Goal: Information Seeking & Learning: Compare options

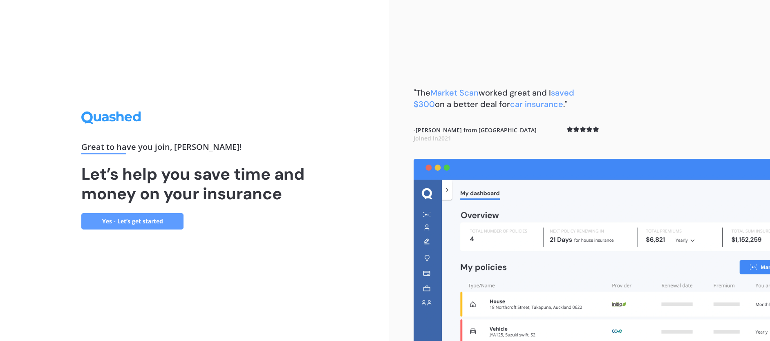
click at [134, 222] on link "Yes - Let’s get started" at bounding box center [132, 221] width 102 height 16
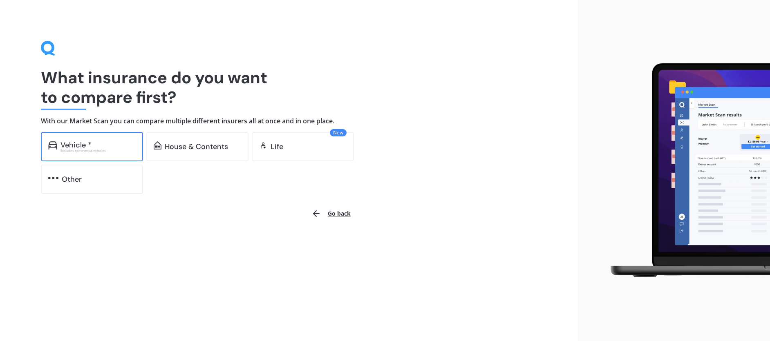
click at [94, 149] on div "Excludes commercial vehicles" at bounding box center [98, 150] width 75 height 3
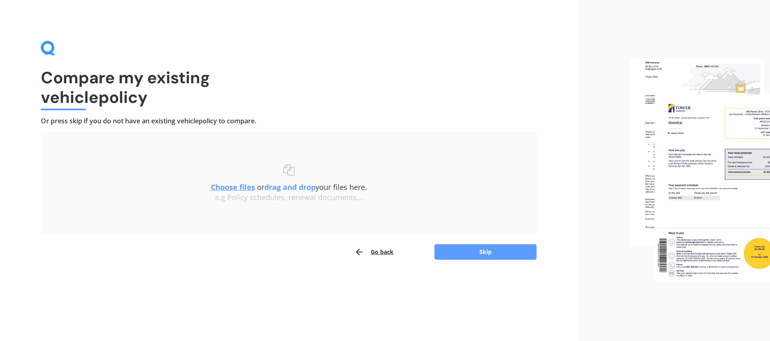
click at [232, 188] on u "Choose files" at bounding box center [233, 187] width 44 height 10
click at [223, 186] on u "Choose files" at bounding box center [233, 187] width 44 height 10
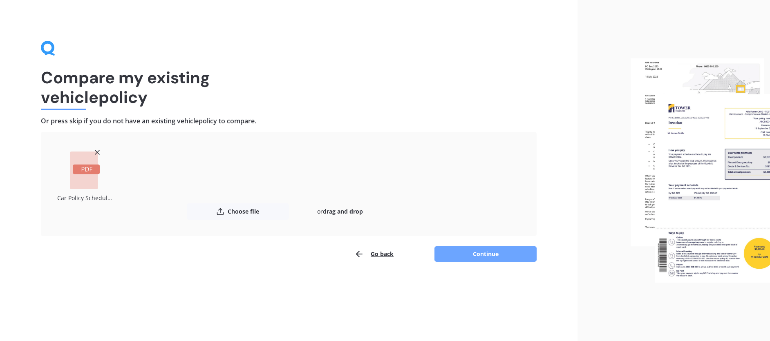
click at [495, 254] on button "Continue" at bounding box center [486, 255] width 102 height 16
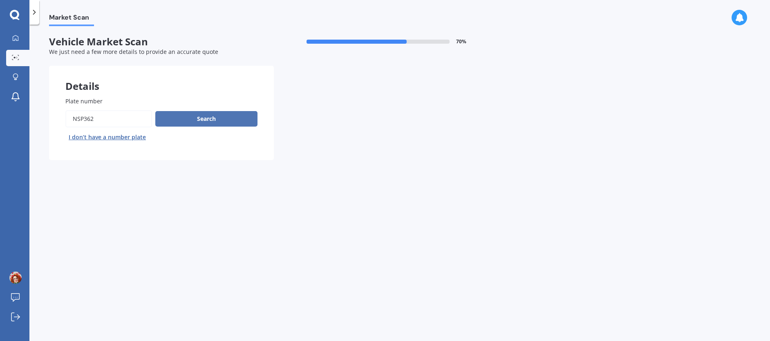
click at [226, 117] on button "Search" at bounding box center [206, 119] width 102 height 16
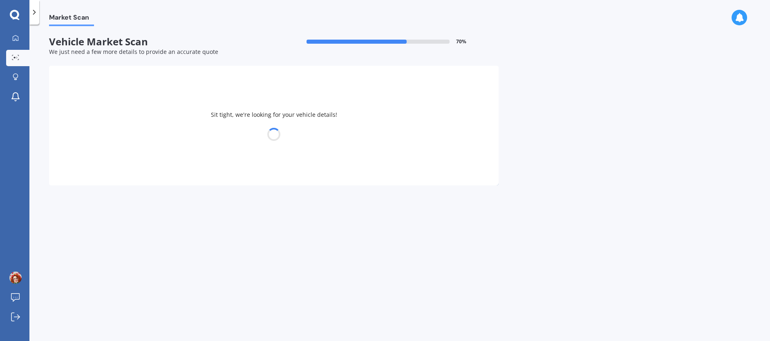
select select "TESLA"
select select "3"
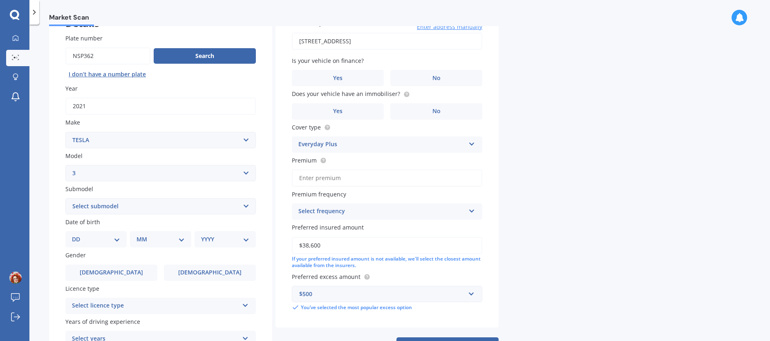
scroll to position [82, 0]
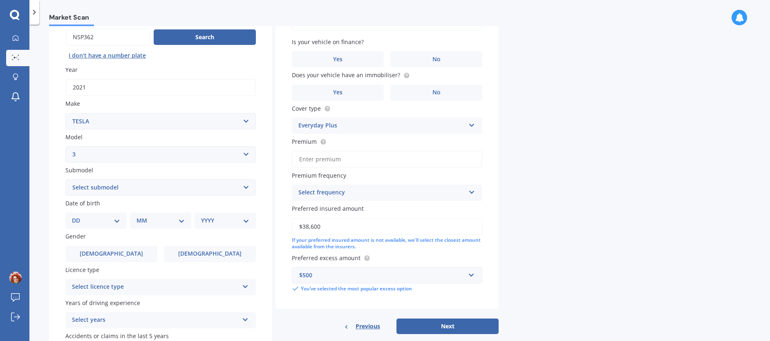
click at [245, 188] on select "Select submodel EV" at bounding box center [160, 188] width 191 height 16
select select "EV"
click at [65, 180] on select "Select submodel EV" at bounding box center [160, 188] width 191 height 16
click at [116, 220] on select "DD 01 02 03 04 05 06 07 08 09 10 11 12 13 14 15 16 17 18 19 20 21 22 23 24 25 2…" at bounding box center [96, 220] width 48 height 9
select select "11"
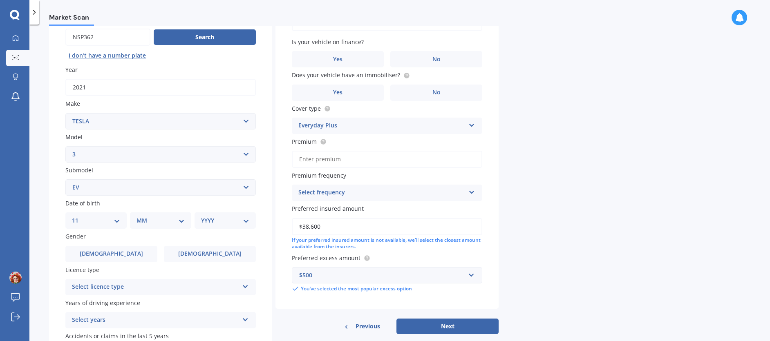
click at [79, 216] on select "DD 01 02 03 04 05 06 07 08 09 10 11 12 13 14 15 16 17 18 19 20 21 22 23 24 25 2…" at bounding box center [96, 220] width 48 height 9
drag, startPoint x: 188, startPoint y: 224, endPoint x: 184, endPoint y: 223, distance: 4.2
click at [186, 224] on div "MM 01 02 03 04 05 06 07 08 09 10 11 12" at bounding box center [162, 221] width 58 height 16
click at [180, 222] on select "MM 01 02 03 04 05 06 07 08 09 10 11 12" at bounding box center [162, 220] width 45 height 9
select select "05"
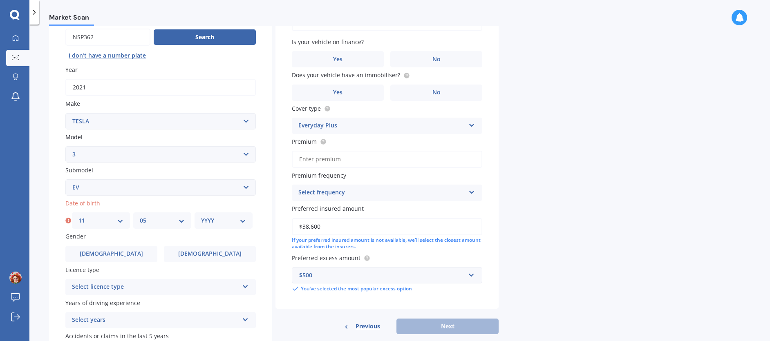
click at [140, 216] on select "MM 01 02 03 04 05 06 07 08 09 10 11 12" at bounding box center [162, 220] width 45 height 9
click at [244, 222] on select "YYYY 2025 2024 2023 2022 2021 2020 2019 2018 2017 2016 2015 2014 2013 2012 2011…" at bounding box center [223, 220] width 45 height 9
select select "1970"
click at [201, 216] on select "YYYY 2025 2024 2023 2022 2021 2020 2019 2018 2017 2016 2015 2014 2013 2012 2011…" at bounding box center [223, 220] width 45 height 9
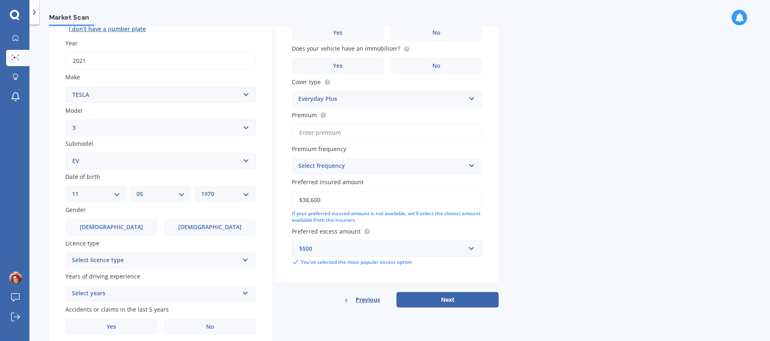
scroll to position [123, 0]
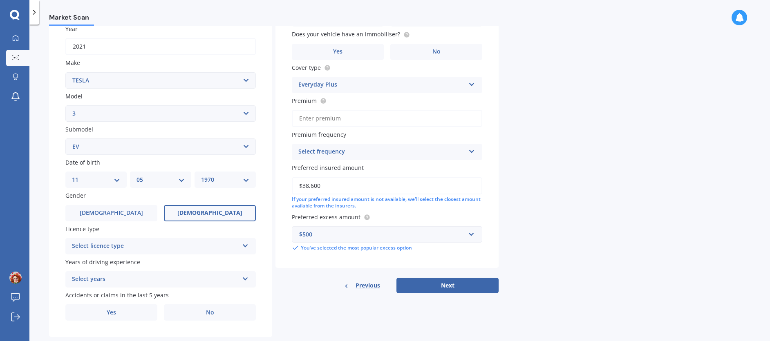
click at [200, 213] on span "[DEMOGRAPHIC_DATA]" at bounding box center [209, 213] width 65 height 7
click at [0, 0] on input "[DEMOGRAPHIC_DATA]" at bounding box center [0, 0] width 0 height 0
click at [245, 245] on icon at bounding box center [245, 245] width 7 height 6
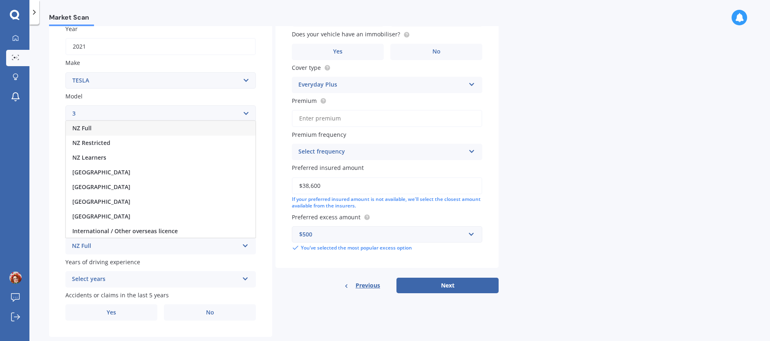
click at [93, 128] on div "NZ Full" at bounding box center [161, 128] width 190 height 15
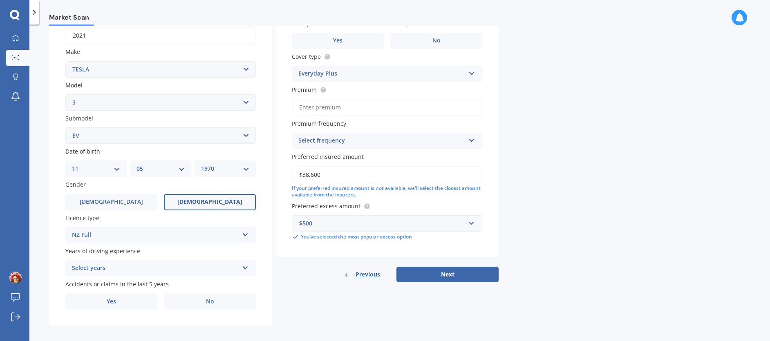
scroll to position [140, 0]
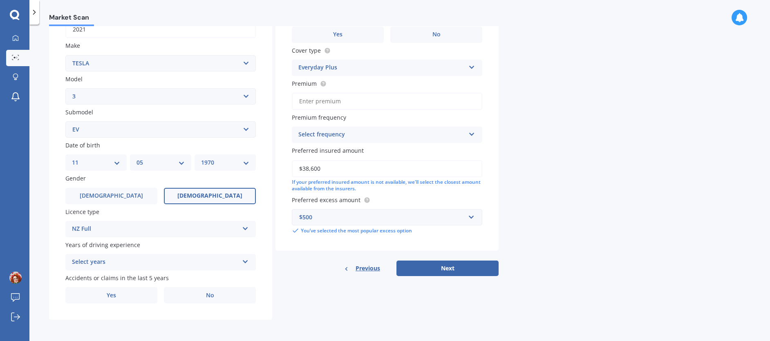
click at [246, 261] on icon at bounding box center [245, 261] width 7 height 6
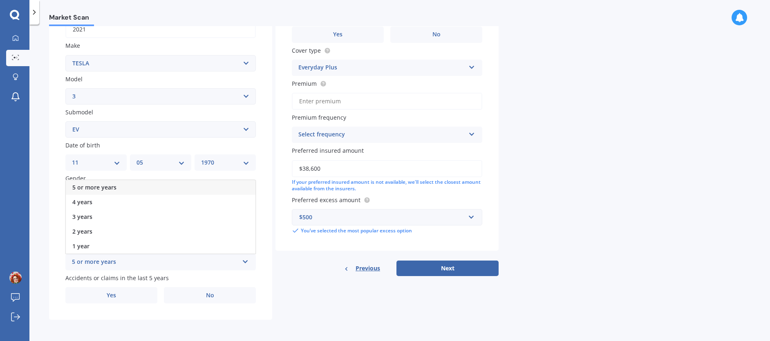
click at [105, 186] on span "5 or more years" at bounding box center [94, 188] width 44 height 8
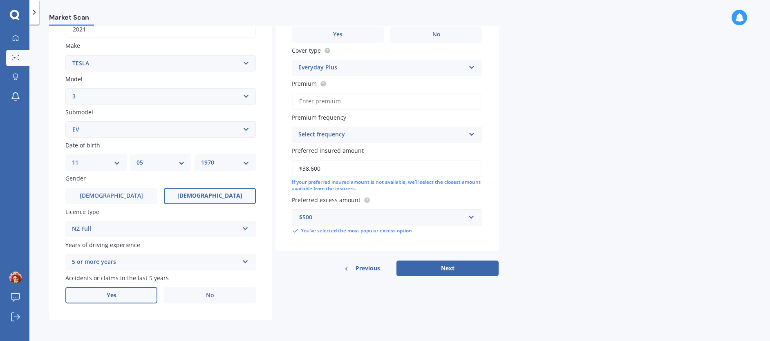
click at [112, 296] on span "Yes" at bounding box center [112, 295] width 10 height 7
click at [0, 0] on input "Yes" at bounding box center [0, 0] width 0 height 0
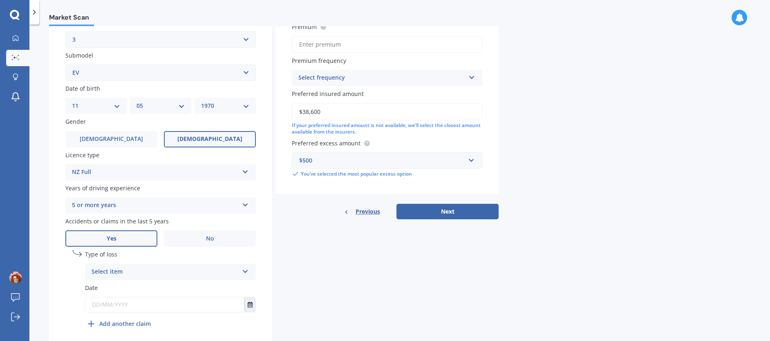
scroll to position [229, 0]
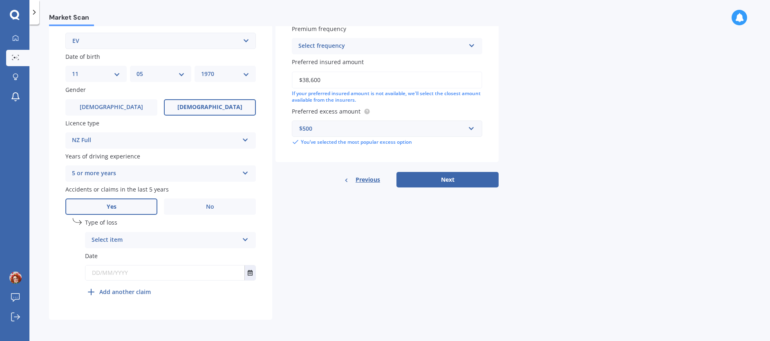
click at [246, 237] on icon at bounding box center [245, 239] width 7 height 6
click at [124, 254] on span "At fault accident" at bounding box center [115, 256] width 46 height 8
click at [165, 275] on input "text" at bounding box center [164, 273] width 159 height 15
type input "[DATE]"
click at [250, 299] on div "undefined 1 Type of loss At fault accident At fault accident Not at fault accid…" at bounding box center [170, 259] width 171 height 82
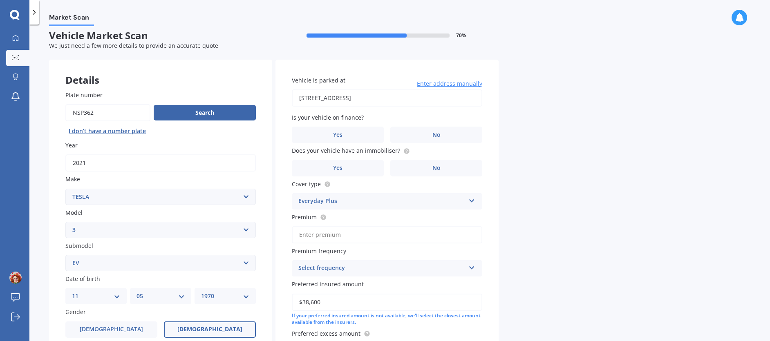
scroll to position [0, 0]
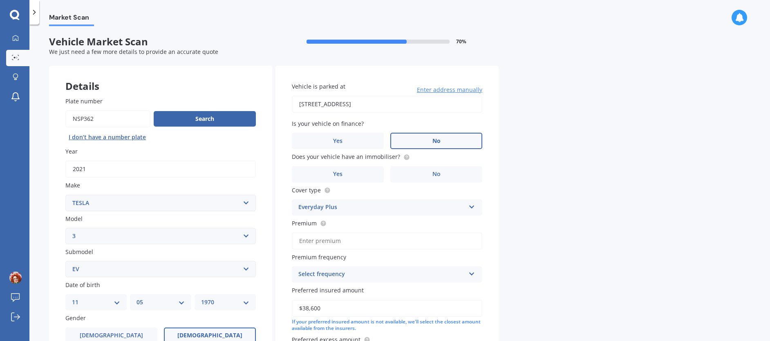
click at [448, 141] on label "No" at bounding box center [437, 141] width 92 height 16
click at [0, 0] on input "No" at bounding box center [0, 0] width 0 height 0
click at [443, 172] on label "No" at bounding box center [437, 174] width 92 height 16
click at [0, 0] on input "No" at bounding box center [0, 0] width 0 height 0
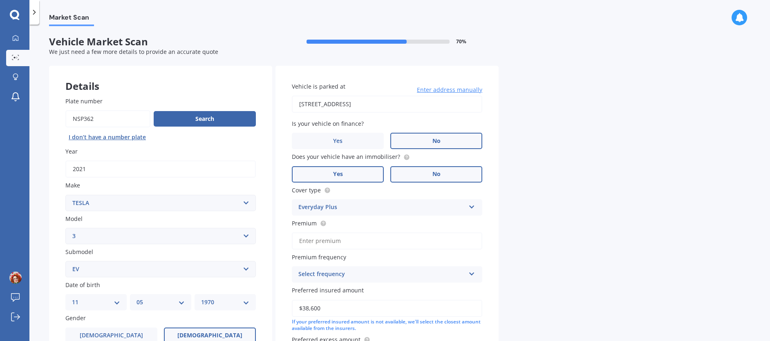
click at [351, 177] on label "Yes" at bounding box center [338, 174] width 92 height 16
click at [0, 0] on input "Yes" at bounding box center [0, 0] width 0 height 0
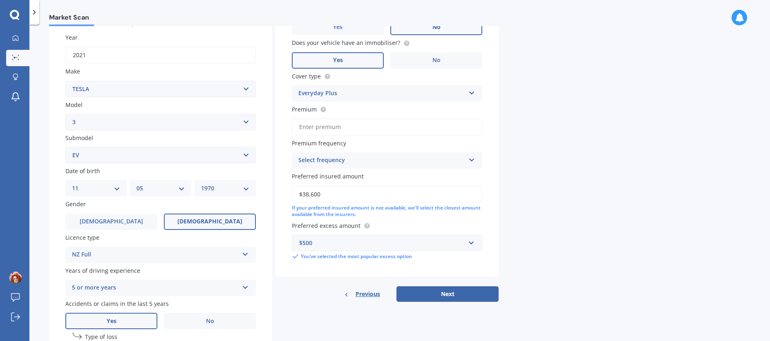
scroll to position [123, 0]
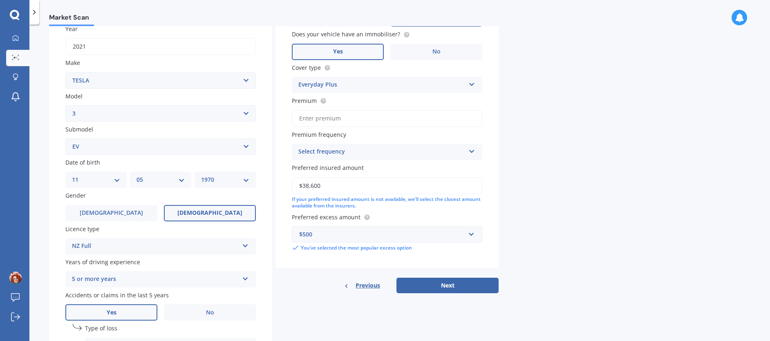
click at [473, 85] on icon at bounding box center [472, 83] width 7 height 6
click at [384, 132] on div "Everyday Plus" at bounding box center [387, 130] width 190 height 15
click at [319, 118] on input "Premium" at bounding box center [387, 118] width 191 height 17
click at [364, 120] on input "Premium" at bounding box center [387, 118] width 191 height 17
click at [583, 185] on div "Market Scan Vehicle Market Scan 70 % We just need a few more details to provide…" at bounding box center [399, 184] width 741 height 317
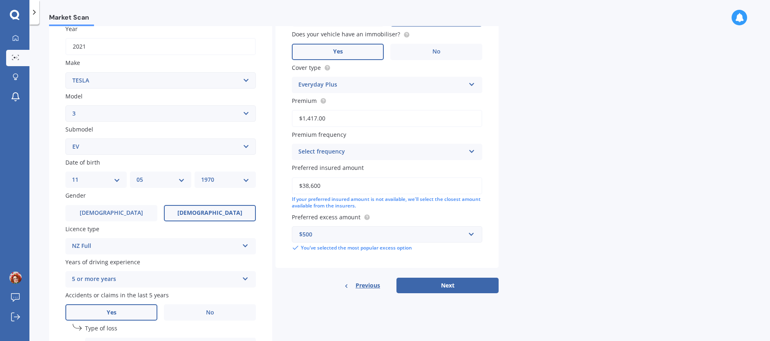
click at [472, 151] on icon at bounding box center [472, 150] width 7 height 6
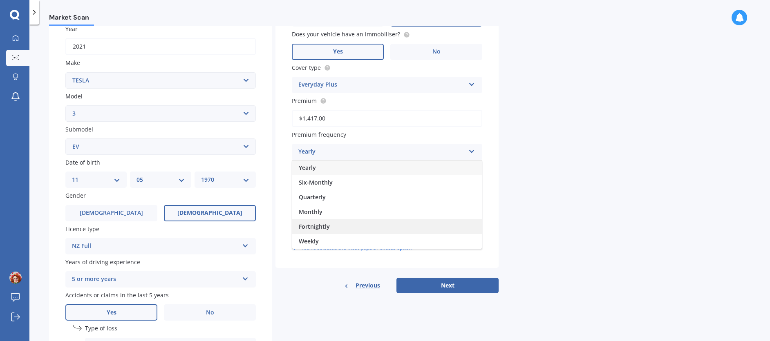
click at [316, 228] on span "Fortnightly" at bounding box center [314, 227] width 31 height 8
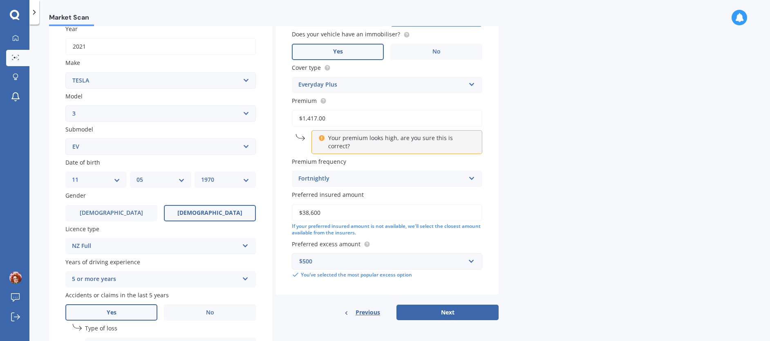
drag, startPoint x: 341, startPoint y: 119, endPoint x: 263, endPoint y: 123, distance: 79.0
click at [272, 116] on div "Details Plate number Search I don’t have a number plate Year [DATE] Make Select…" at bounding box center [274, 184] width 450 height 483
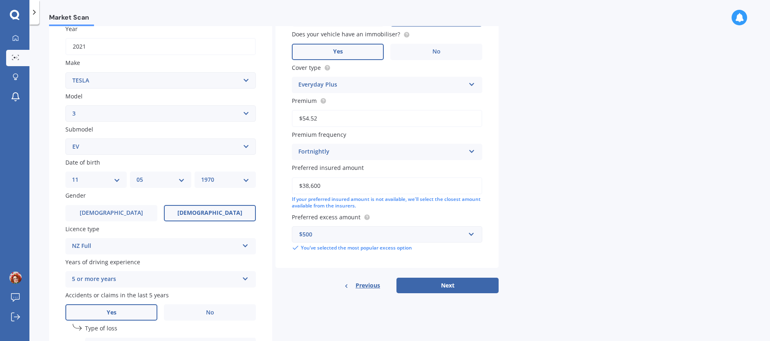
type input "$54.52"
click at [586, 197] on div "Market Scan Vehicle Market Scan 70 % We just need a few more details to provide…" at bounding box center [399, 184] width 741 height 317
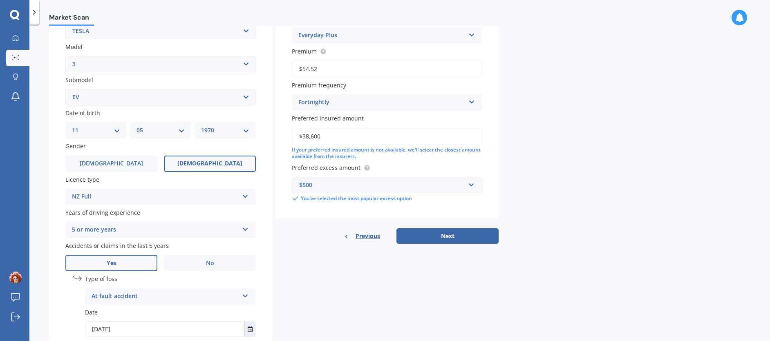
scroll to position [204, 0]
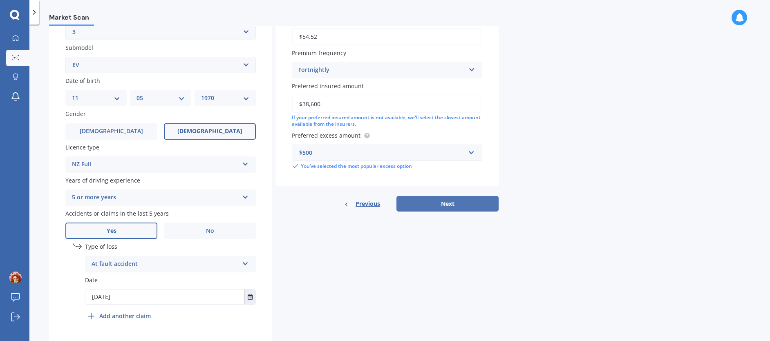
click at [451, 205] on button "Next" at bounding box center [448, 204] width 102 height 16
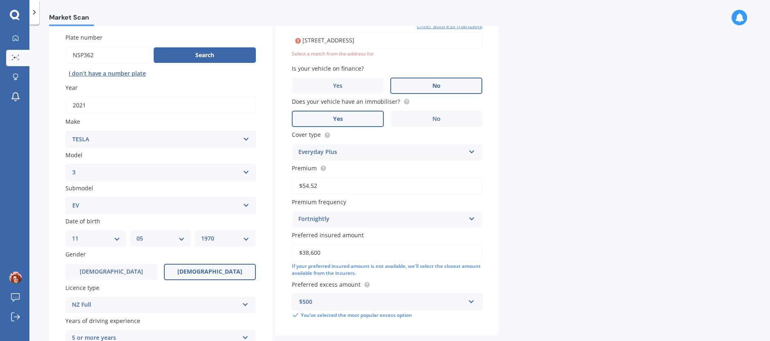
scroll to position [56, 0]
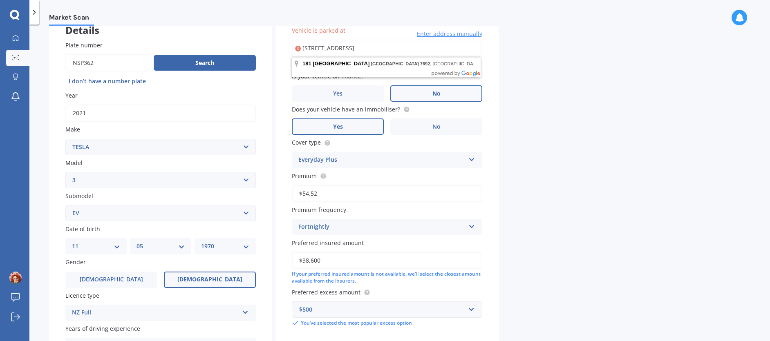
type input "[STREET_ADDRESS]"
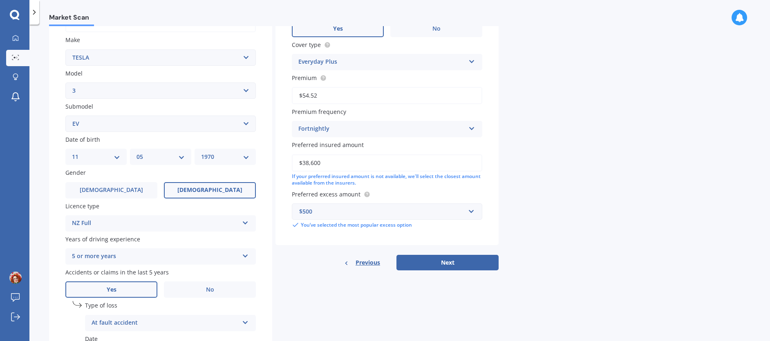
scroll to position [179, 0]
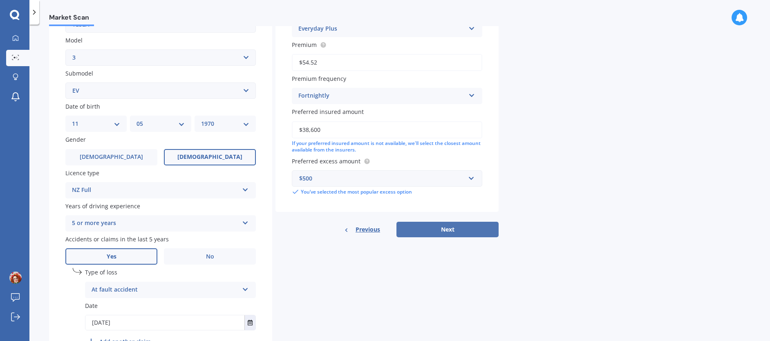
click at [458, 232] on button "Next" at bounding box center [448, 230] width 102 height 16
select select "11"
select select "05"
select select "1970"
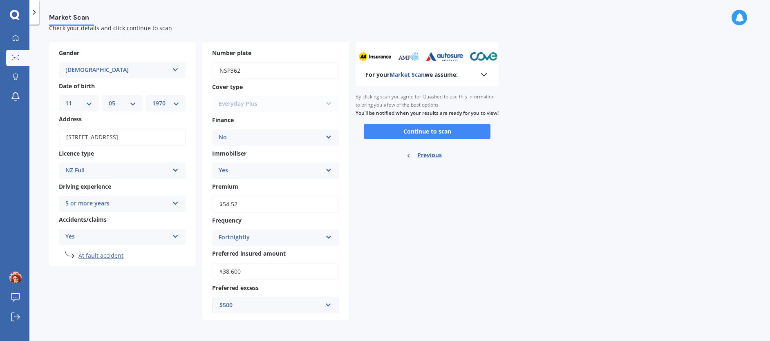
scroll to position [0, 0]
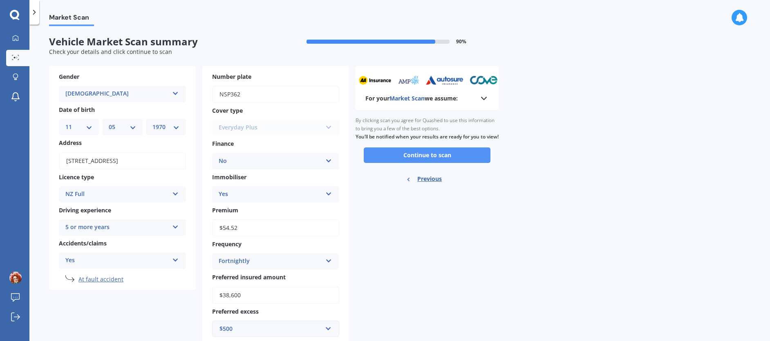
click at [417, 162] on button "Continue to scan" at bounding box center [427, 156] width 127 height 16
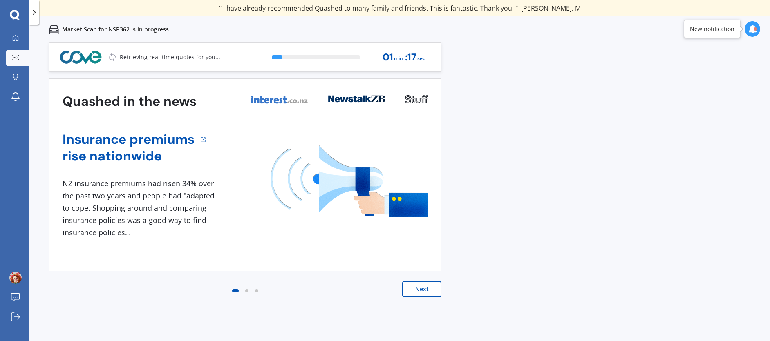
click at [429, 276] on div "Quashed in the news Insurance premiums rise nationwide 1 NZ insurance premiums …" at bounding box center [245, 197] width 393 height 236
click at [417, 291] on button "Next" at bounding box center [421, 289] width 39 height 16
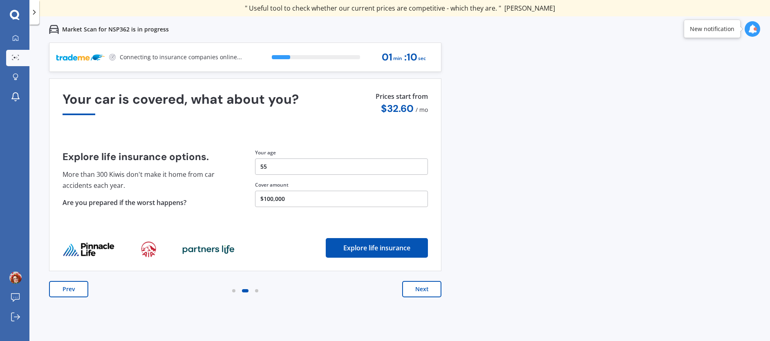
click at [426, 291] on button "Next" at bounding box center [421, 289] width 39 height 16
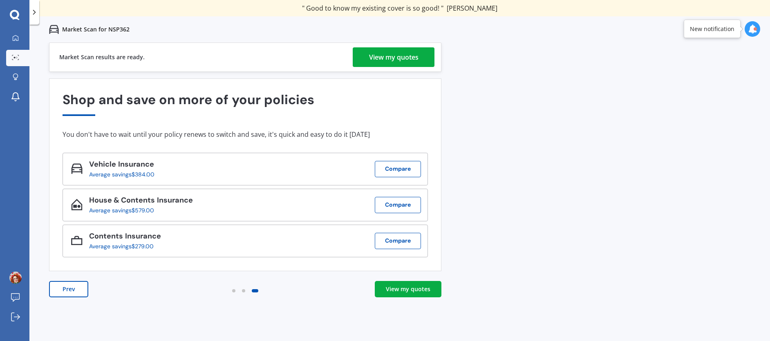
click at [400, 61] on div "View my quotes" at bounding box center [393, 57] width 49 height 20
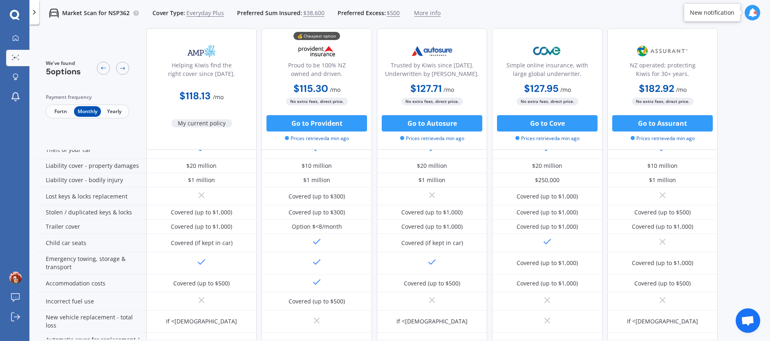
scroll to position [123, 0]
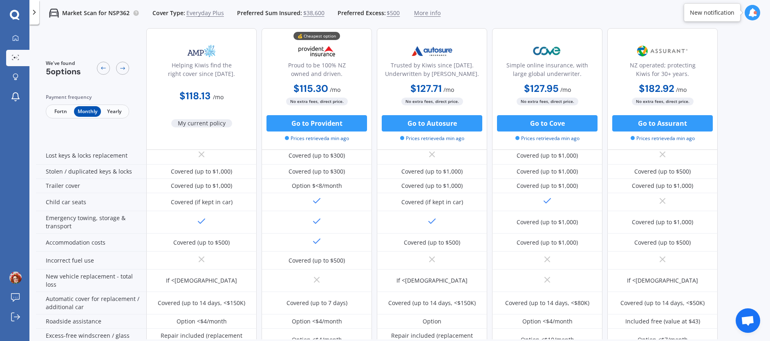
click at [61, 112] on span "Fortn" at bounding box center [60, 111] width 27 height 11
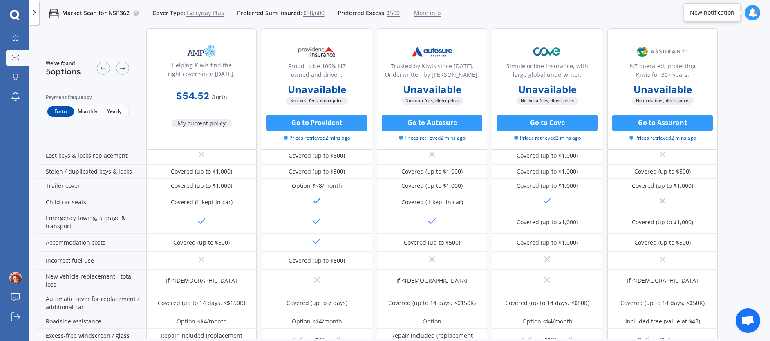
click at [114, 110] on span "Yearly" at bounding box center [114, 111] width 27 height 11
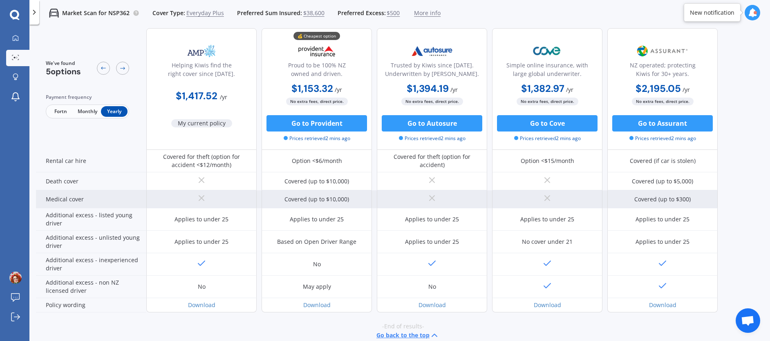
scroll to position [357, 0]
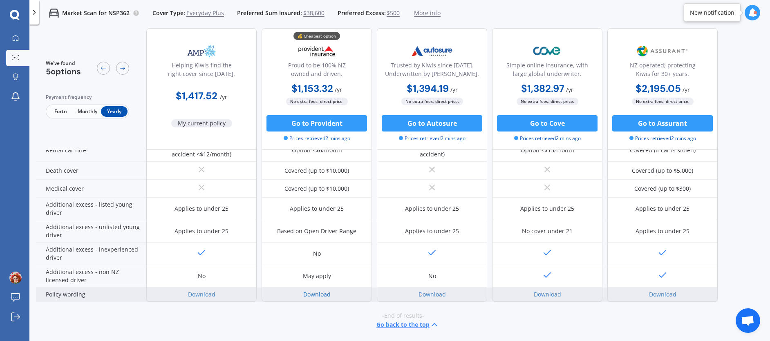
click at [314, 294] on link "Download" at bounding box center [316, 295] width 27 height 8
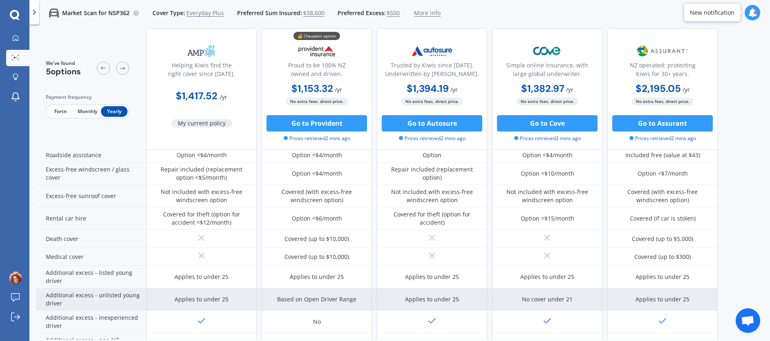
scroll to position [276, 0]
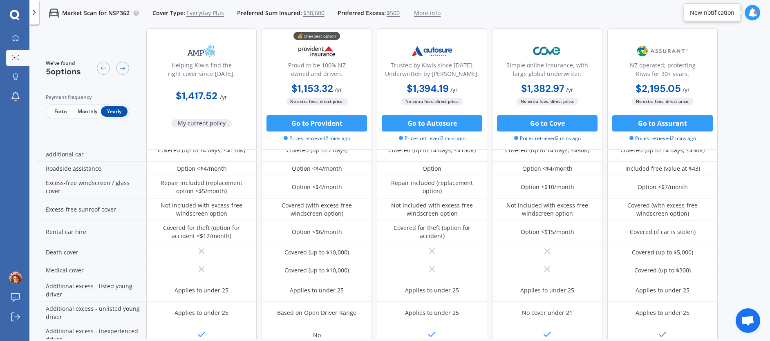
click at [62, 112] on span "Fortn" at bounding box center [60, 111] width 27 height 11
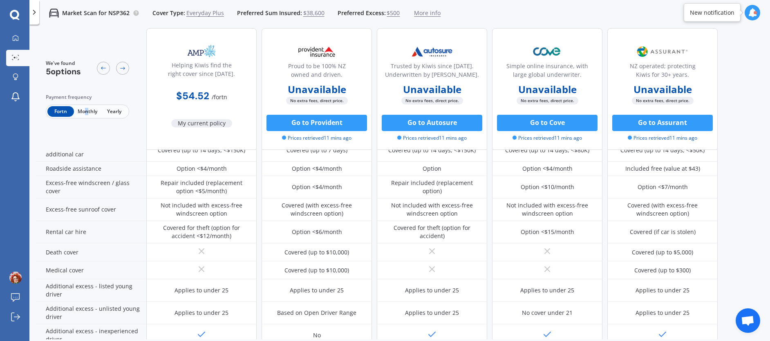
click at [87, 112] on span "Monthly" at bounding box center [87, 111] width 27 height 11
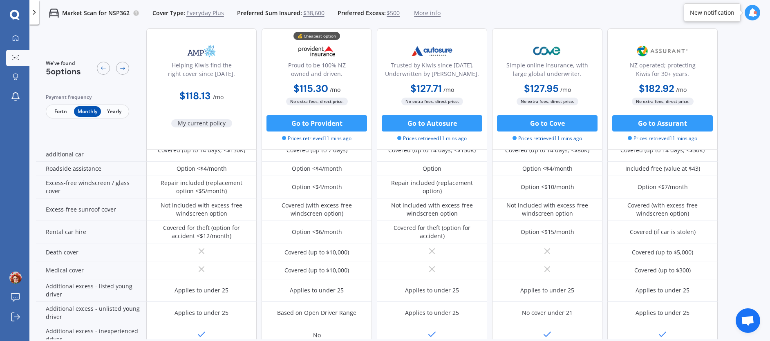
click at [117, 113] on span "Yearly" at bounding box center [114, 111] width 27 height 11
click at [756, 13] on div at bounding box center [755, 12] width 3 height 3
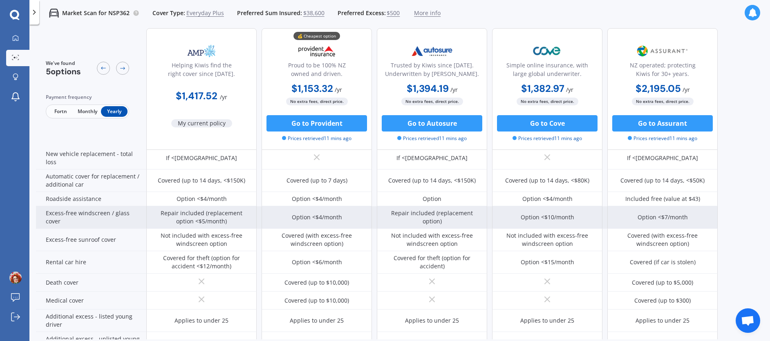
scroll to position [204, 0]
